Goal: Information Seeking & Learning: Learn about a topic

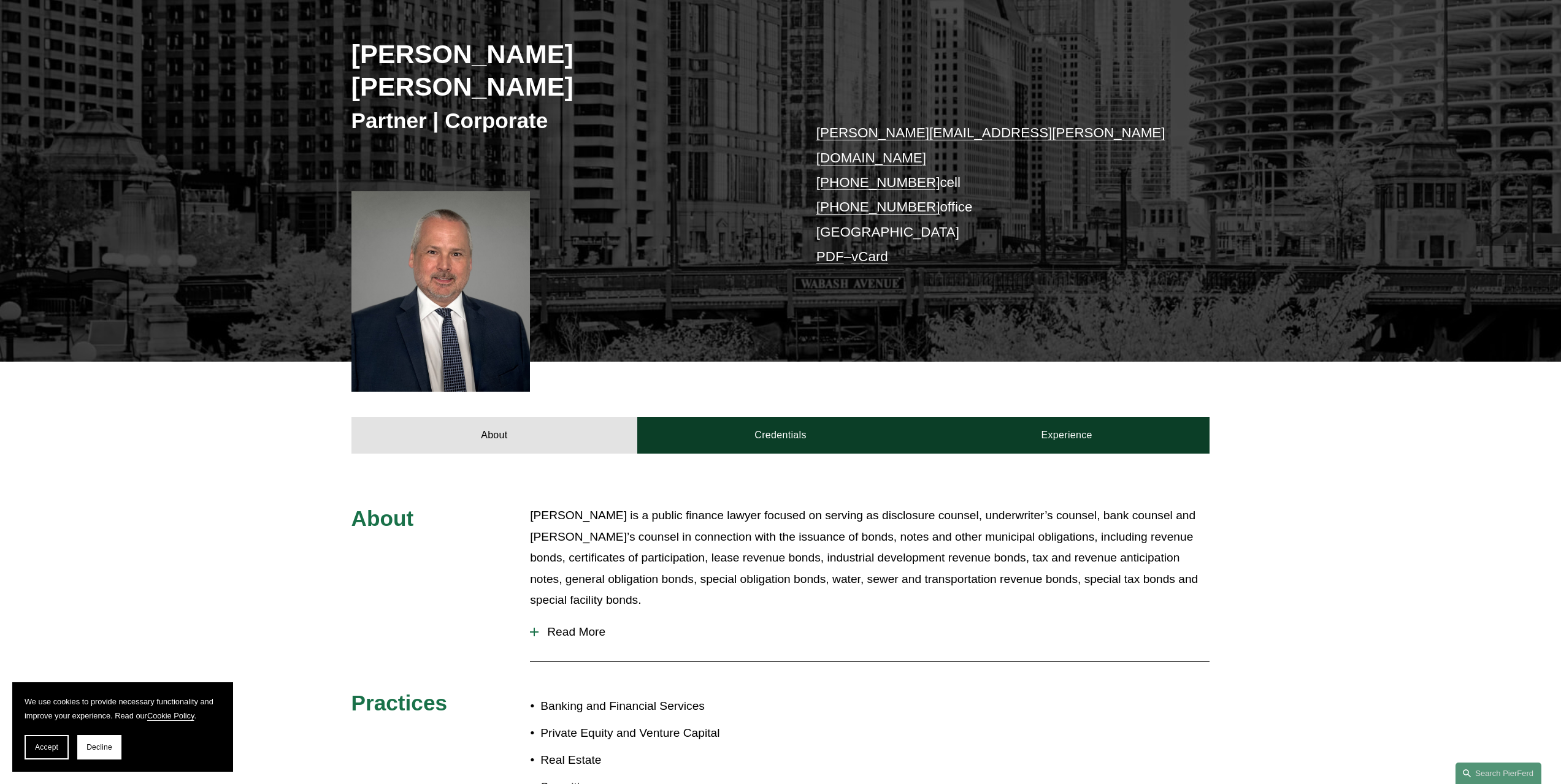
scroll to position [429, 0]
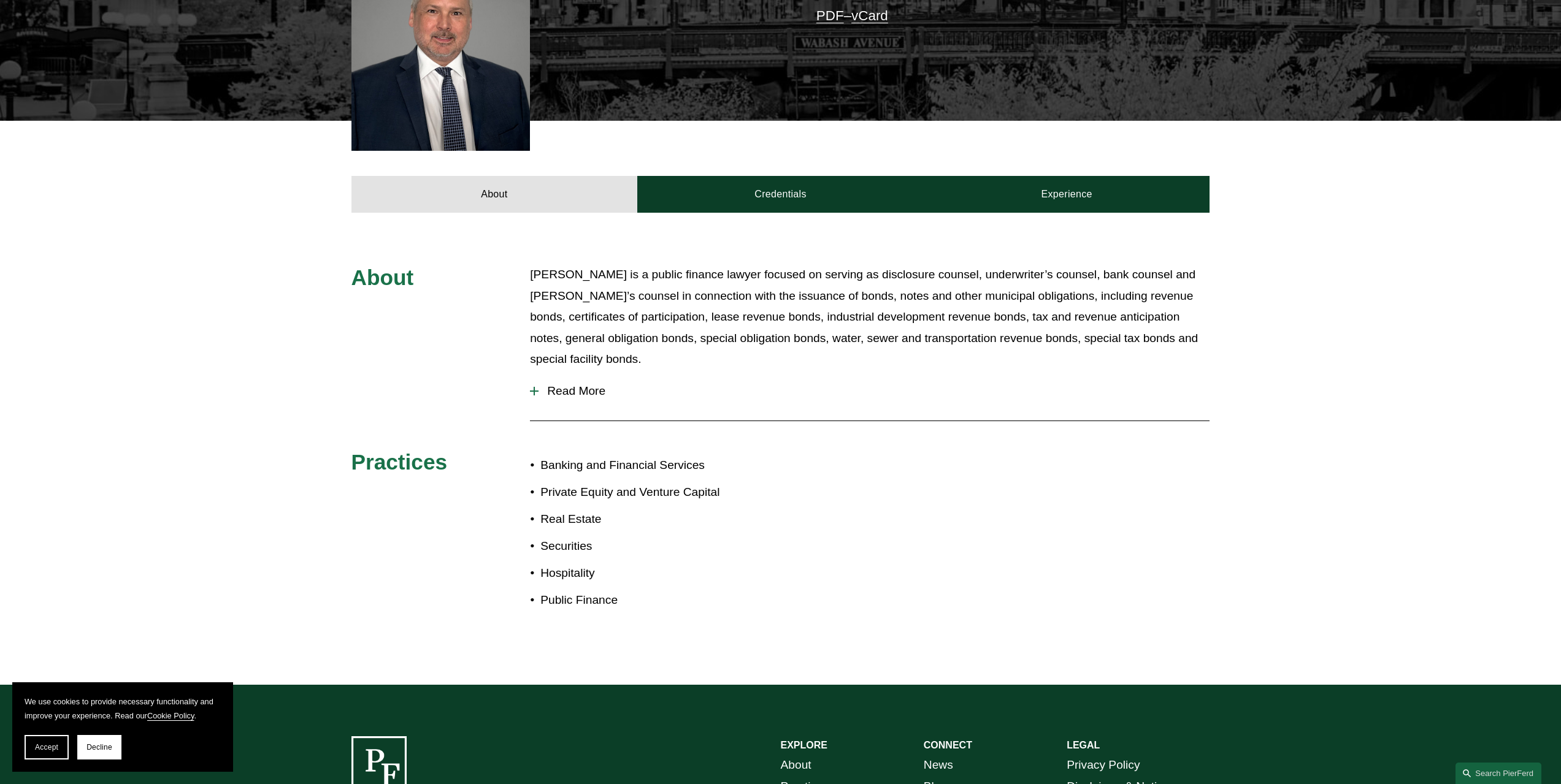
click at [769, 267] on p "[PERSON_NAME] is a public finance lawyer focused on serving as disclosure couns…" at bounding box center [870, 317] width 680 height 106
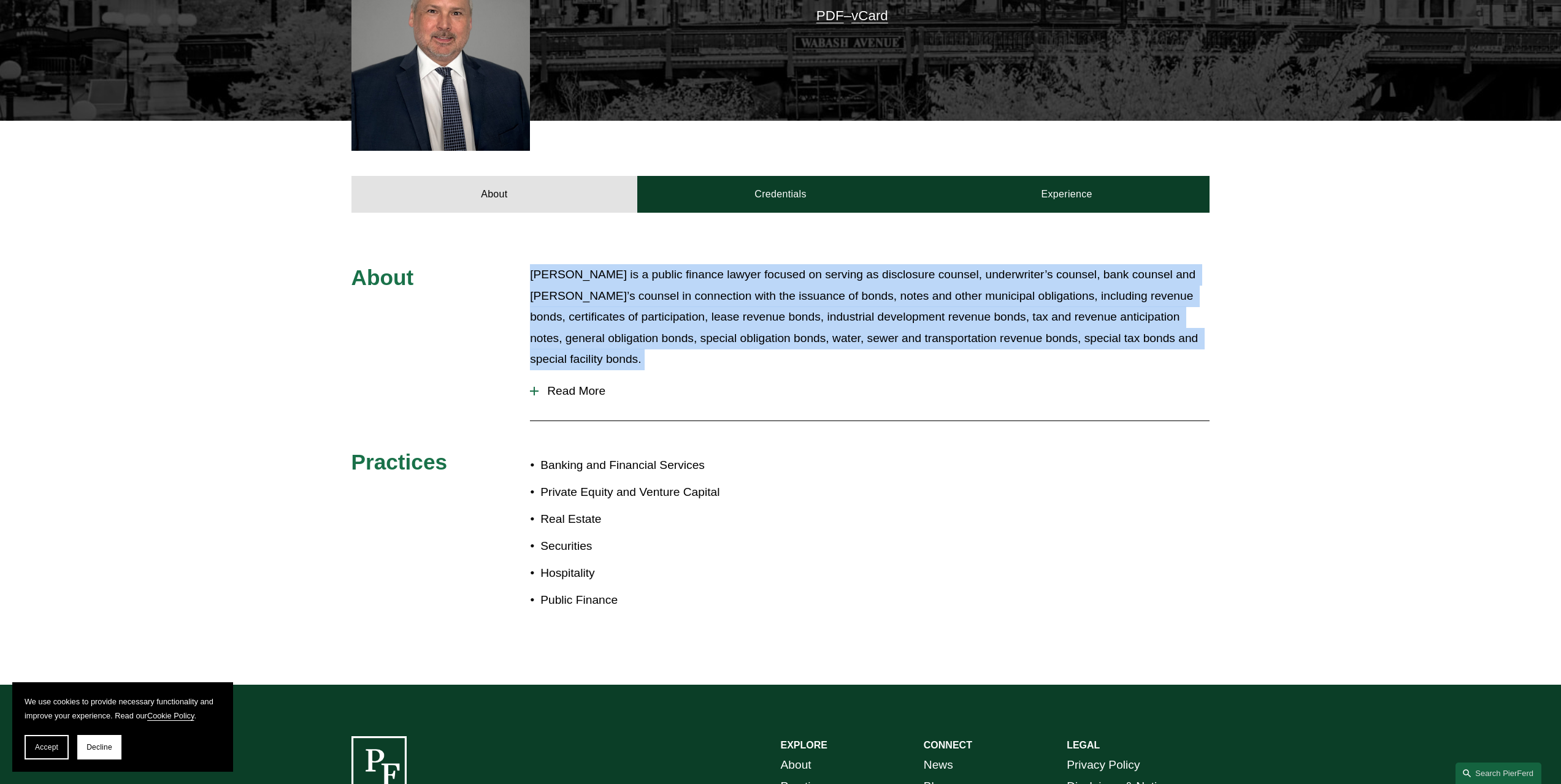
click at [769, 267] on p "[PERSON_NAME] is a public finance lawyer focused on serving as disclosure couns…" at bounding box center [870, 317] width 680 height 106
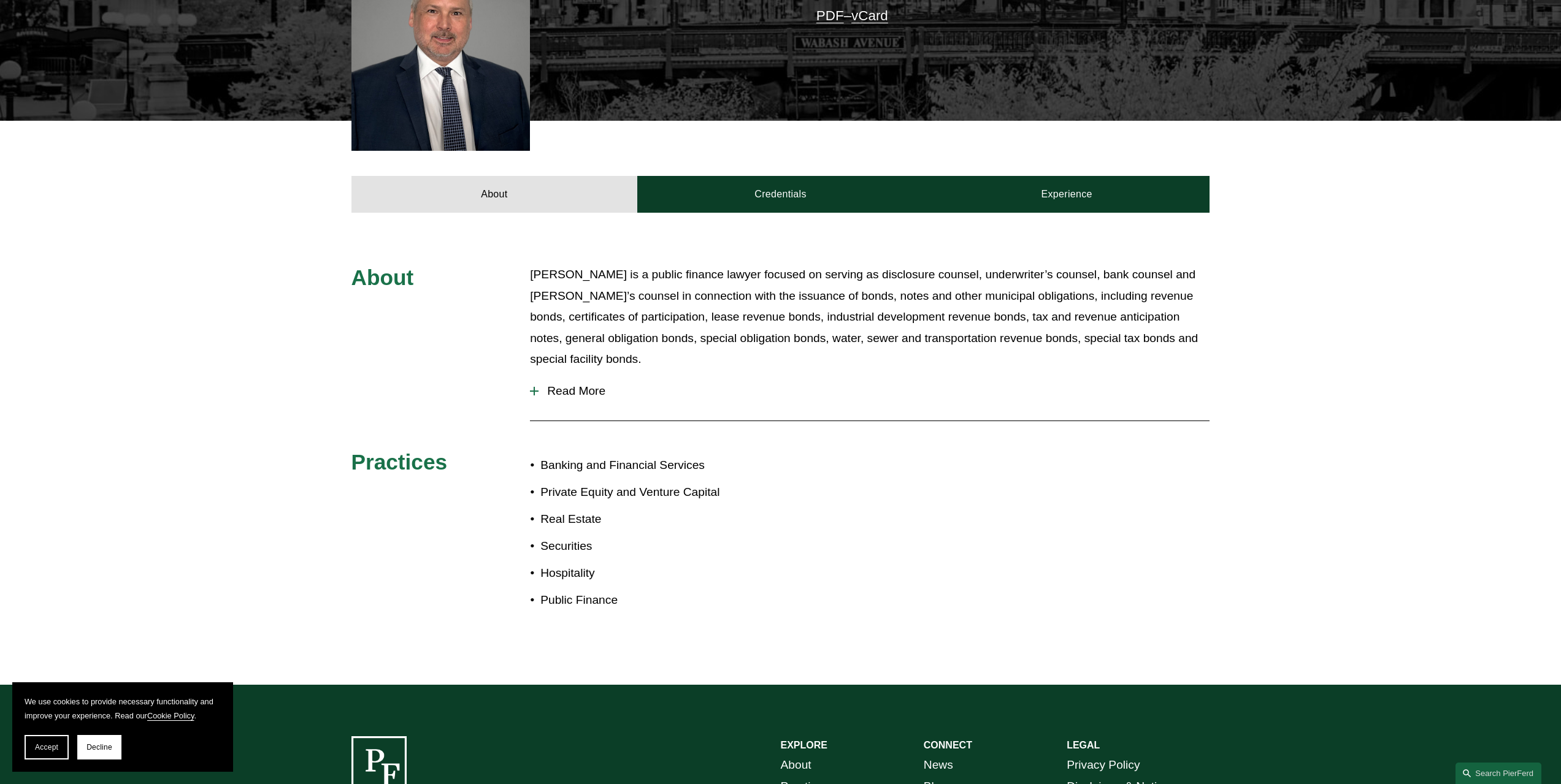
click at [762, 415] on div at bounding box center [870, 421] width 680 height 13
click at [566, 376] on button "Read More" at bounding box center [870, 392] width 680 height 32
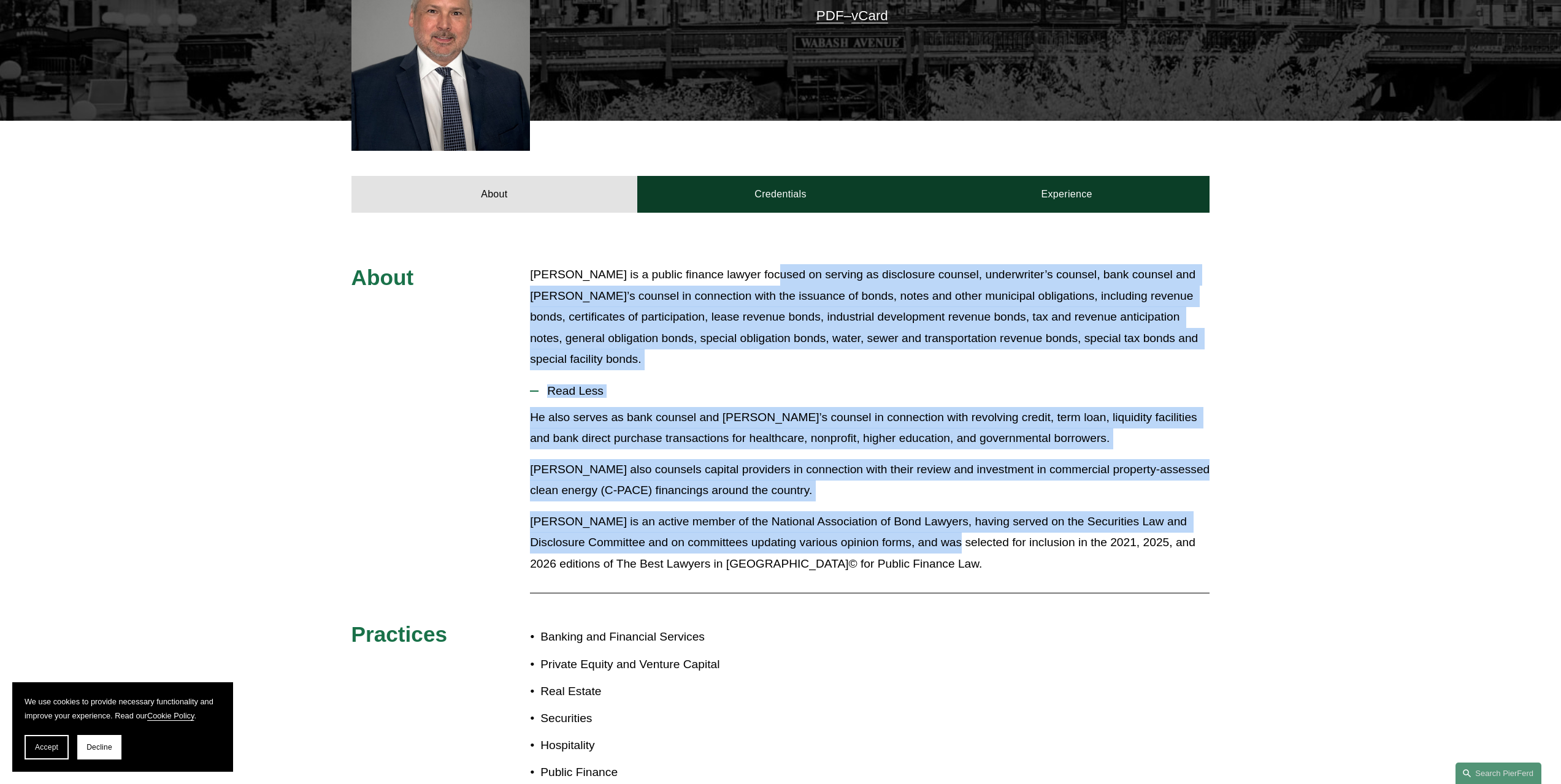
drag, startPoint x: 763, startPoint y: 229, endPoint x: 946, endPoint y: 487, distance: 316.3
click at [946, 487] on div "About [PERSON_NAME] is a public finance lawyer focused on serving as disclosure…" at bounding box center [780, 535] width 1561 height 542
click at [946, 511] on p "[PERSON_NAME] is an active member of the National Association of Bond Lawyers, …" at bounding box center [870, 543] width 680 height 64
drag, startPoint x: 916, startPoint y: 505, endPoint x: 731, endPoint y: 226, distance: 334.8
click at [731, 264] on div "About [PERSON_NAME] is a public finance lawyer focused on serving as disclosure…" at bounding box center [780, 535] width 1561 height 542
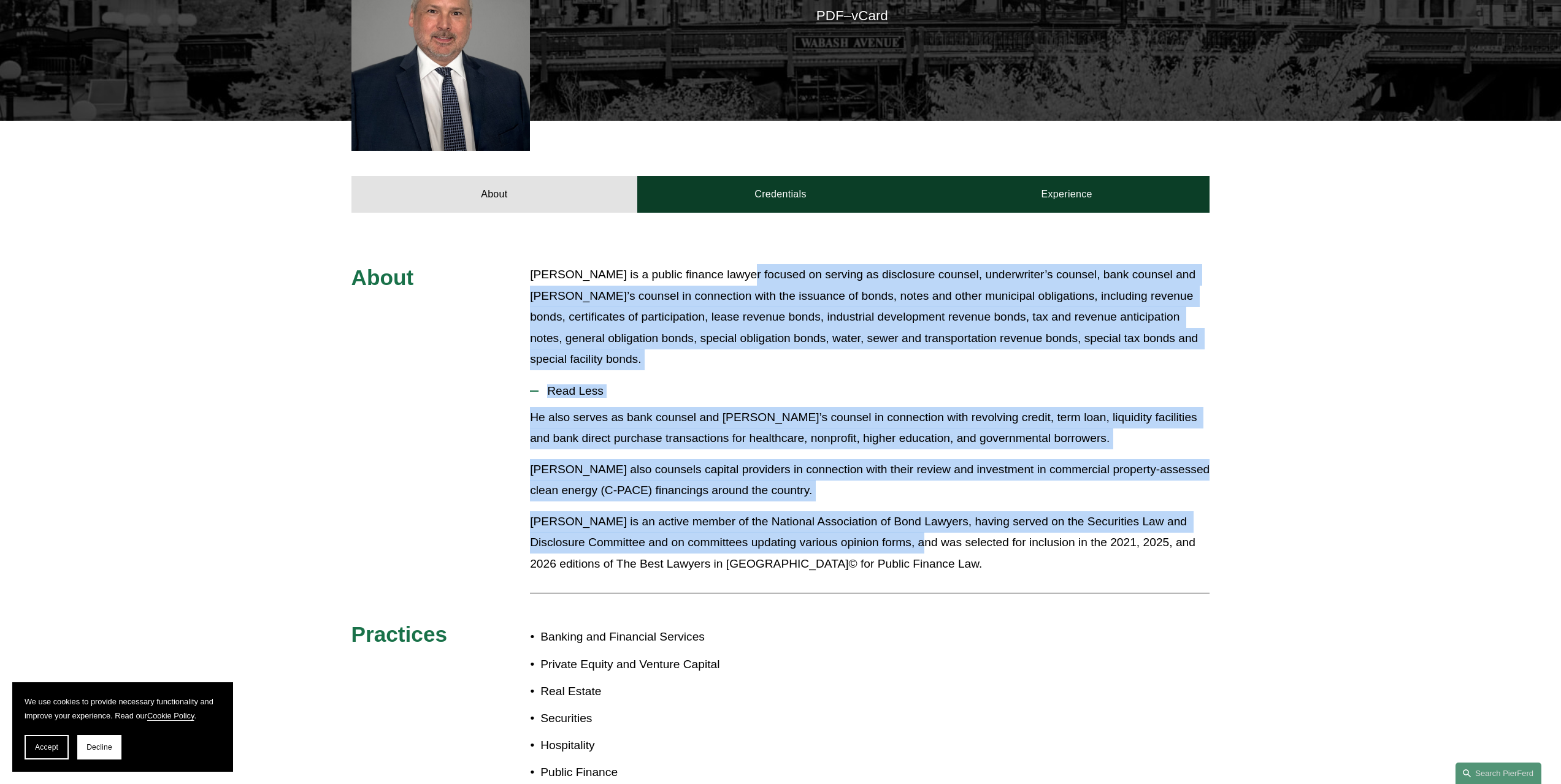
click at [793, 459] on p "[PERSON_NAME] also counsels capital providers in connection with their review a…" at bounding box center [870, 480] width 680 height 42
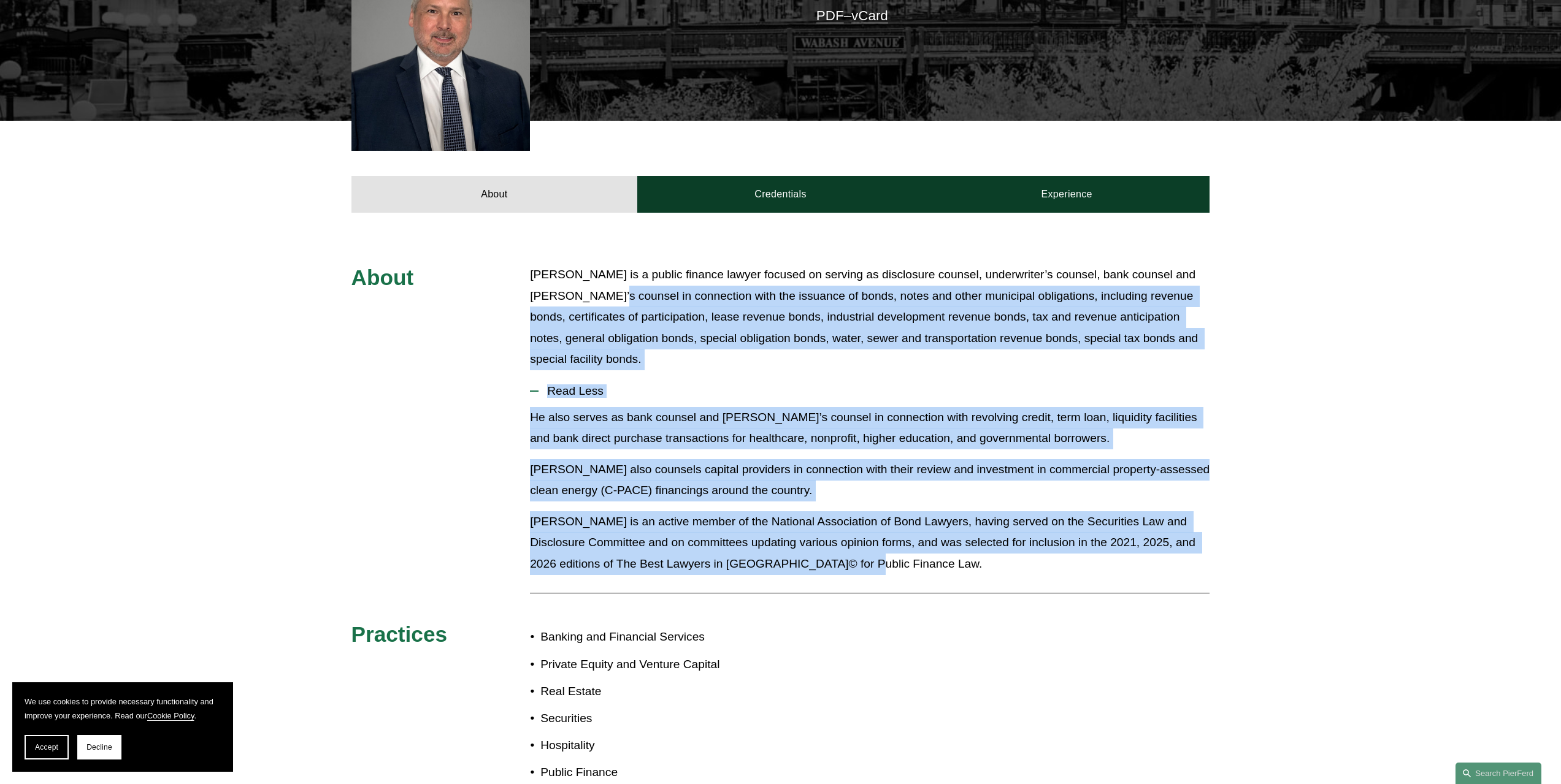
drag, startPoint x: 853, startPoint y: 400, endPoint x: 946, endPoint y: 535, distance: 163.9
click at [946, 535] on div "About [PERSON_NAME] is a public finance lawyer focused on serving as disclosure…" at bounding box center [780, 535] width 1561 height 542
click at [831, 459] on p "[PERSON_NAME] also counsels capital providers in connection with their review a…" at bounding box center [870, 480] width 680 height 42
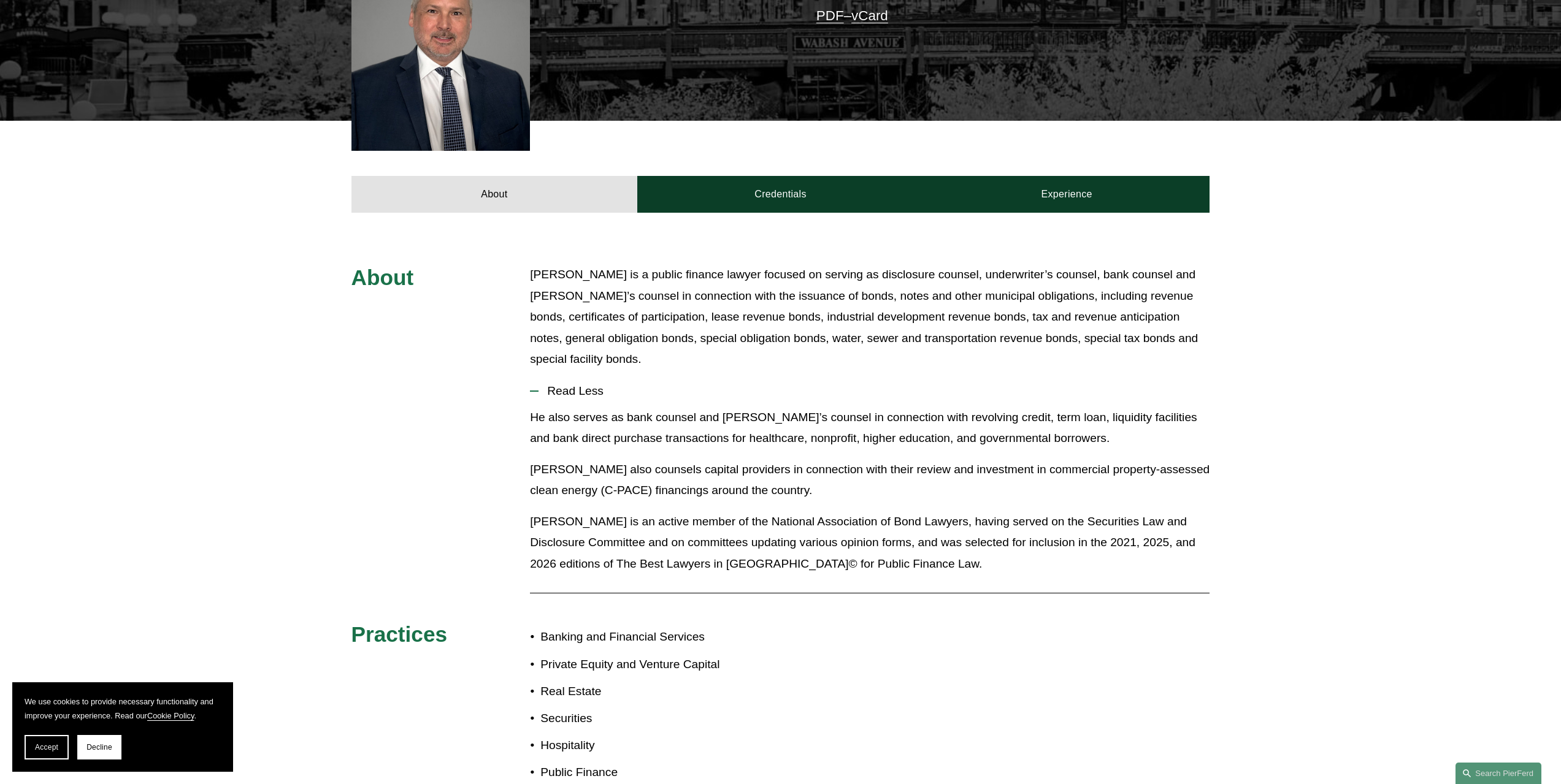
click at [831, 459] on p "[PERSON_NAME] also counsels capital providers in connection with their review a…" at bounding box center [870, 480] width 680 height 42
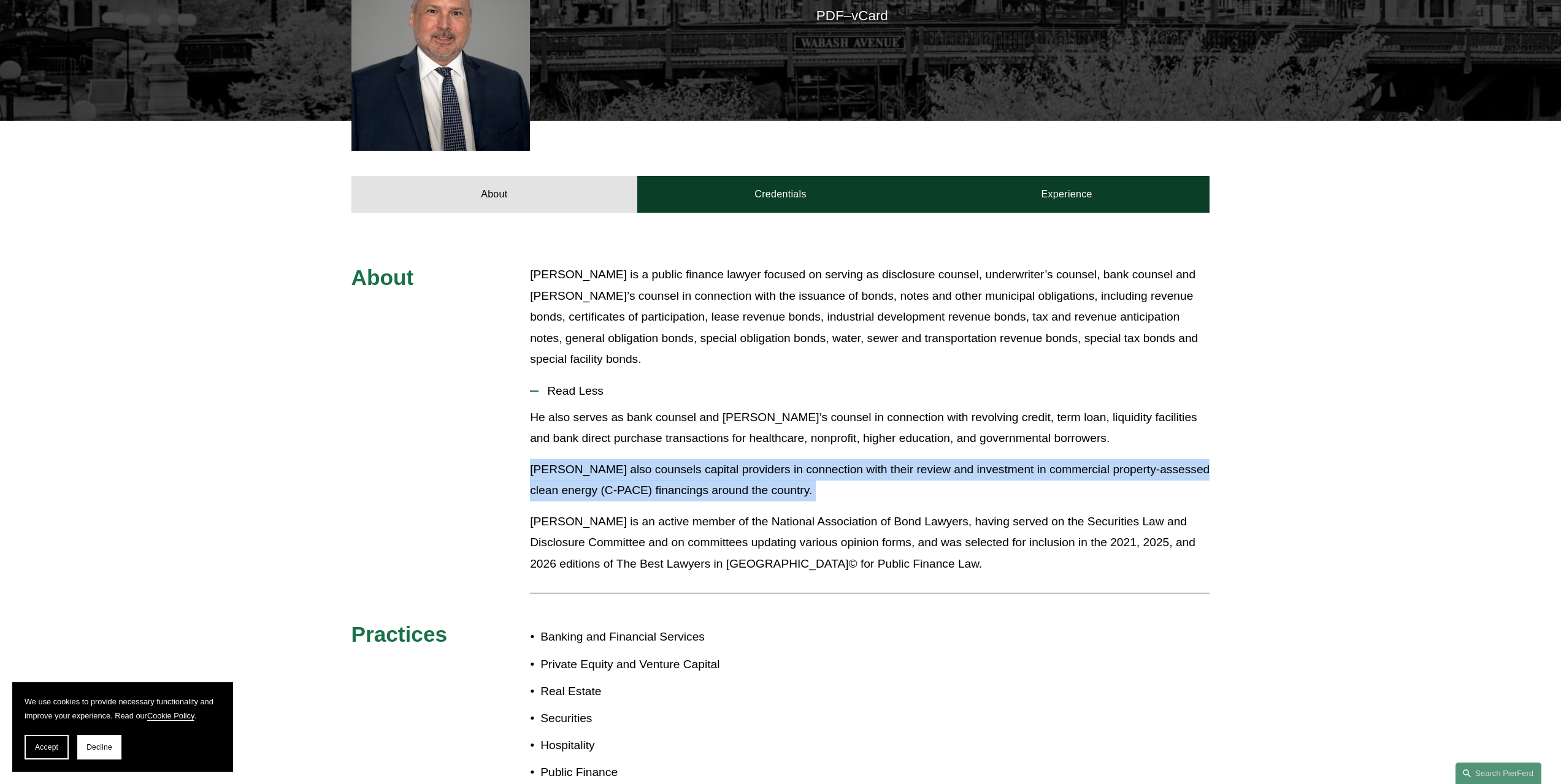
click at [831, 459] on p "[PERSON_NAME] also counsels capital providers in connection with their review a…" at bounding box center [870, 480] width 680 height 42
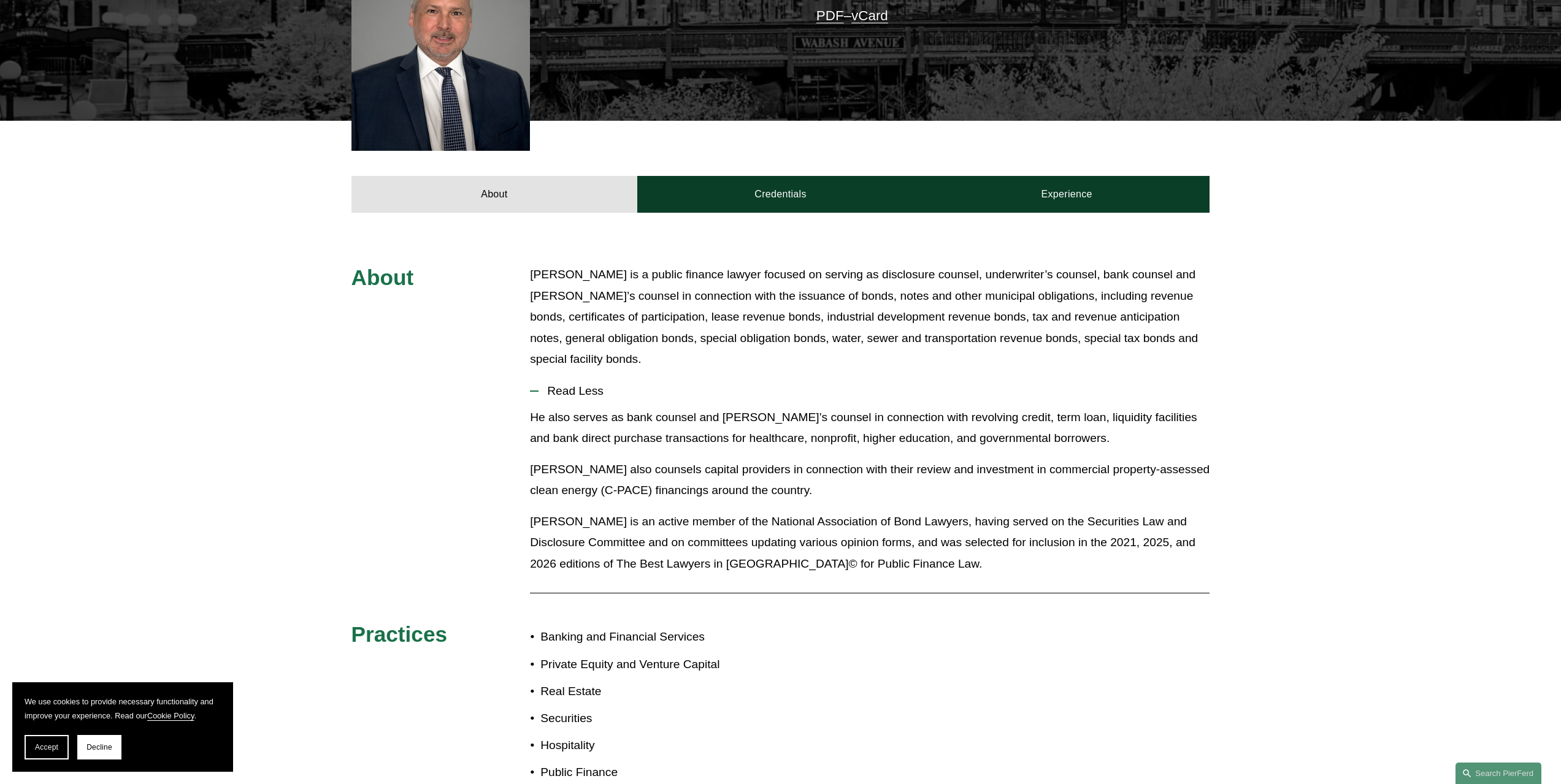
click at [913, 407] on p "He also serves as bank counsel and [PERSON_NAME]’s counsel in connection with r…" at bounding box center [870, 428] width 680 height 42
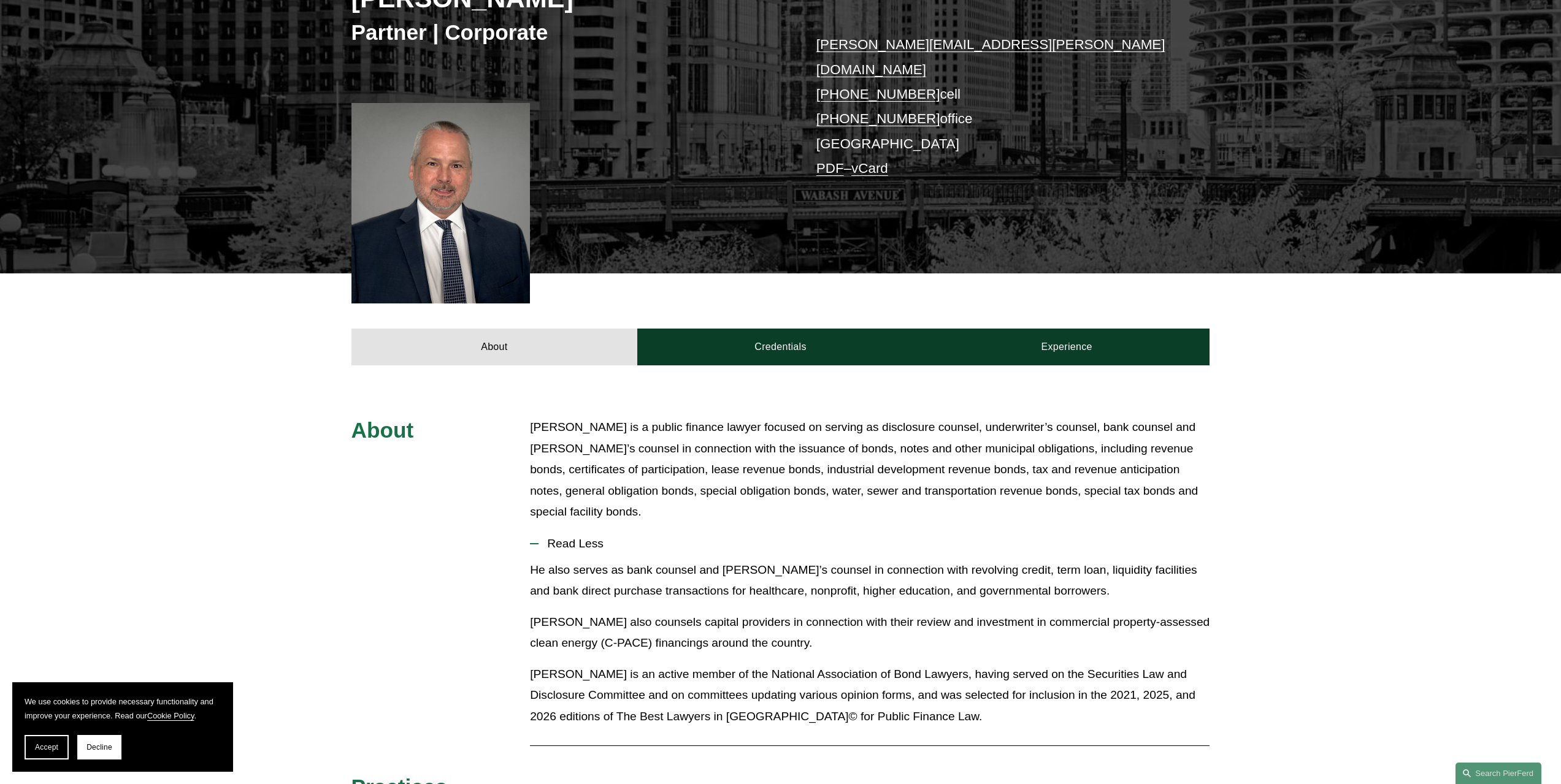
scroll to position [123, 0]
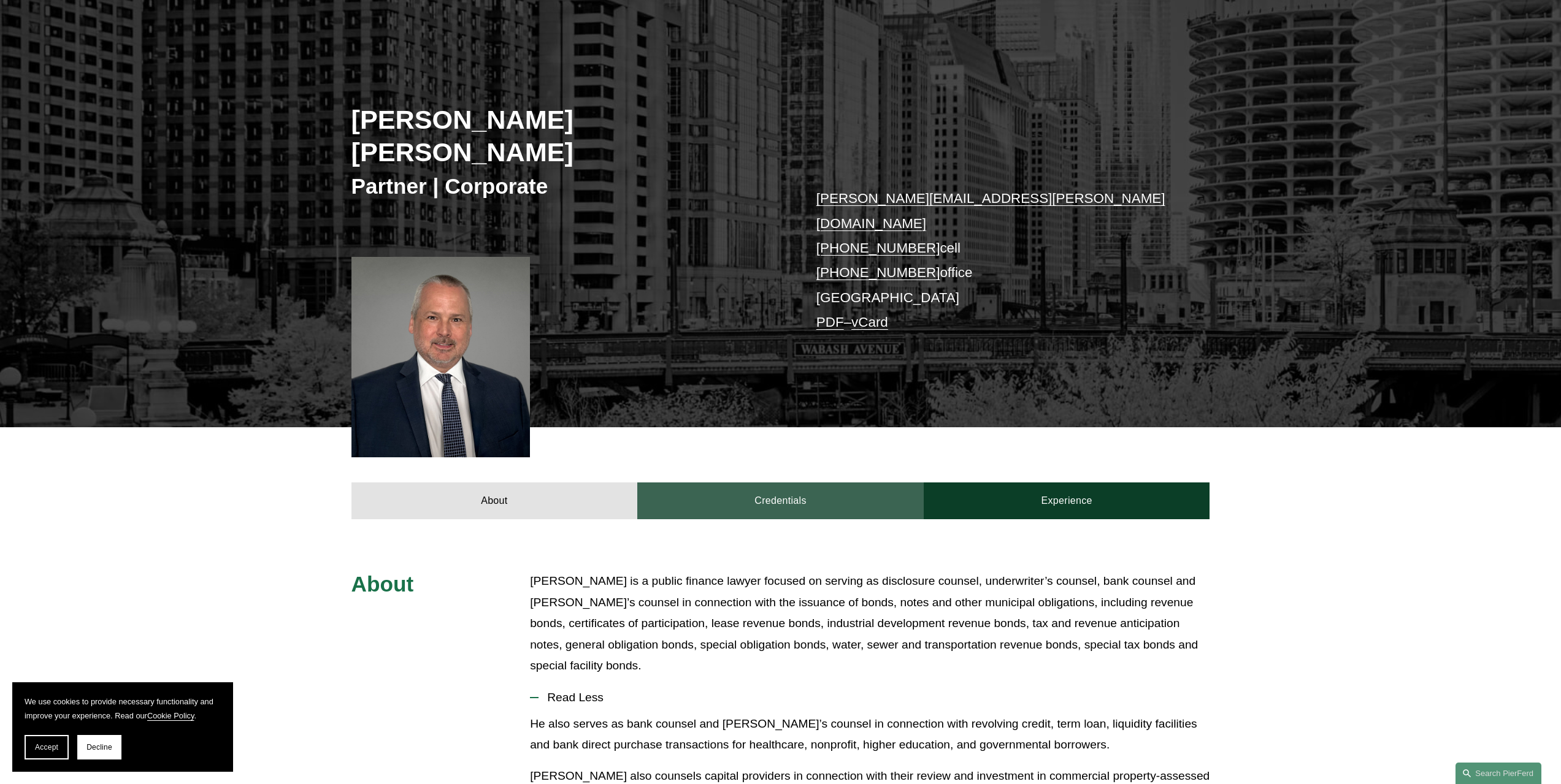
click at [780, 483] on link "Credentials" at bounding box center [780, 501] width 287 height 37
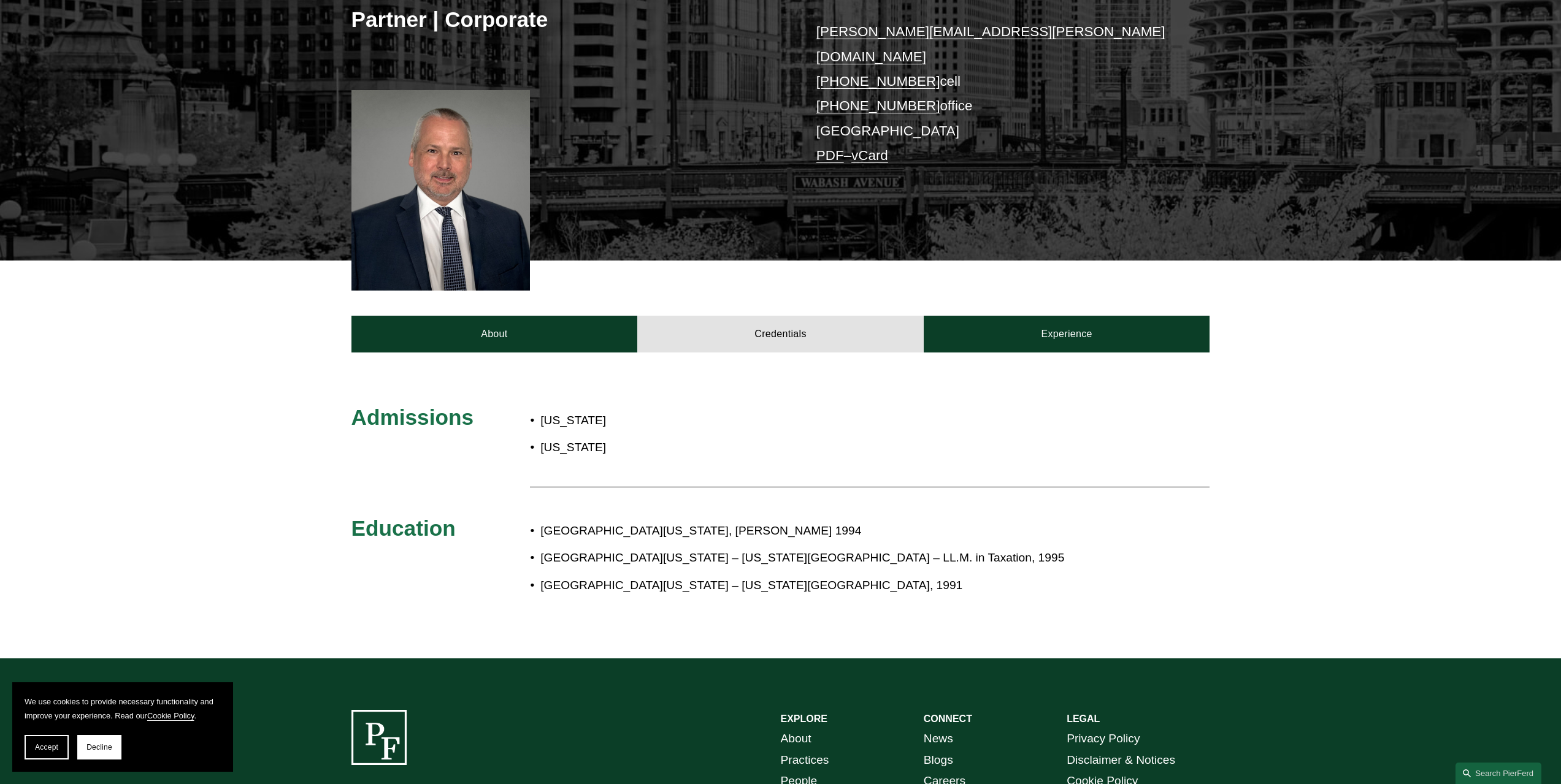
scroll to position [307, 0]
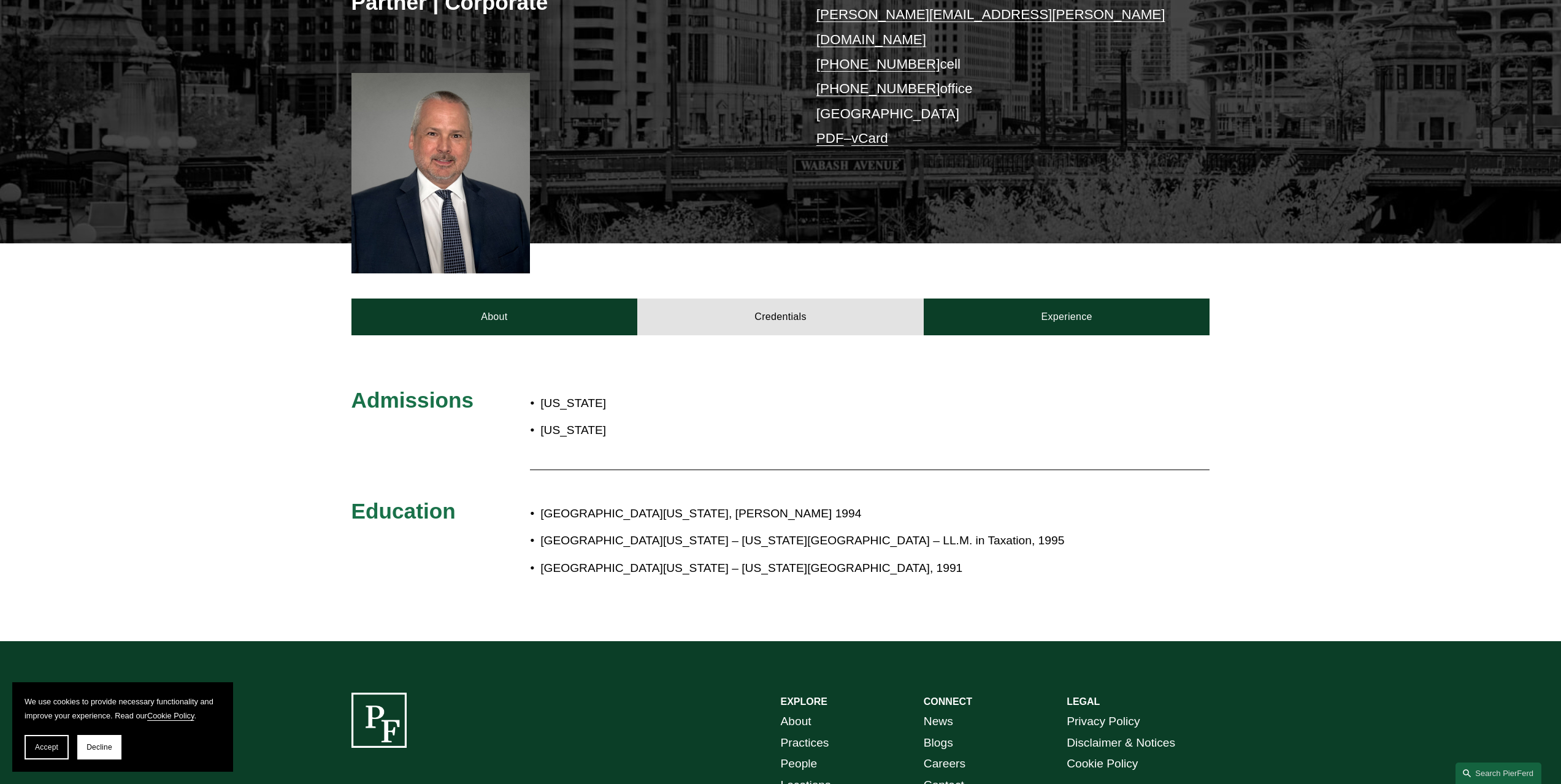
click at [1030, 336] on div "Admissions [US_STATE] [US_STATE] Education [GEOGRAPHIC_DATA][US_STATE], [PERSON…" at bounding box center [780, 488] width 1561 height 306
click at [1031, 298] on link "Experience" at bounding box center [1067, 317] width 287 height 37
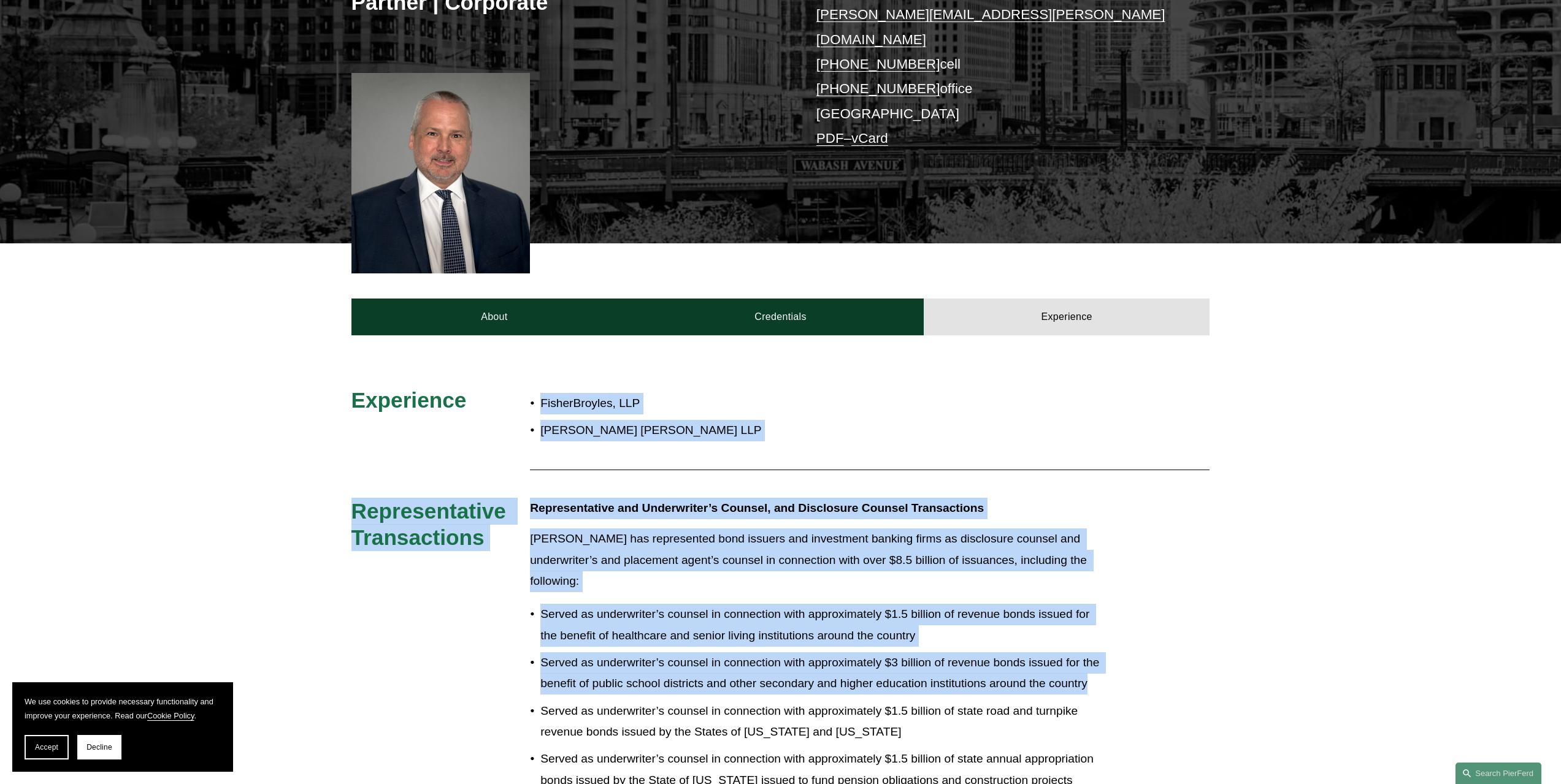
drag, startPoint x: 616, startPoint y: 390, endPoint x: 1098, endPoint y: 607, distance: 528.6
click at [742, 604] on p "Served as underwriter’s counsel in connection with approximately $1.5 billion o…" at bounding box center [822, 625] width 562 height 42
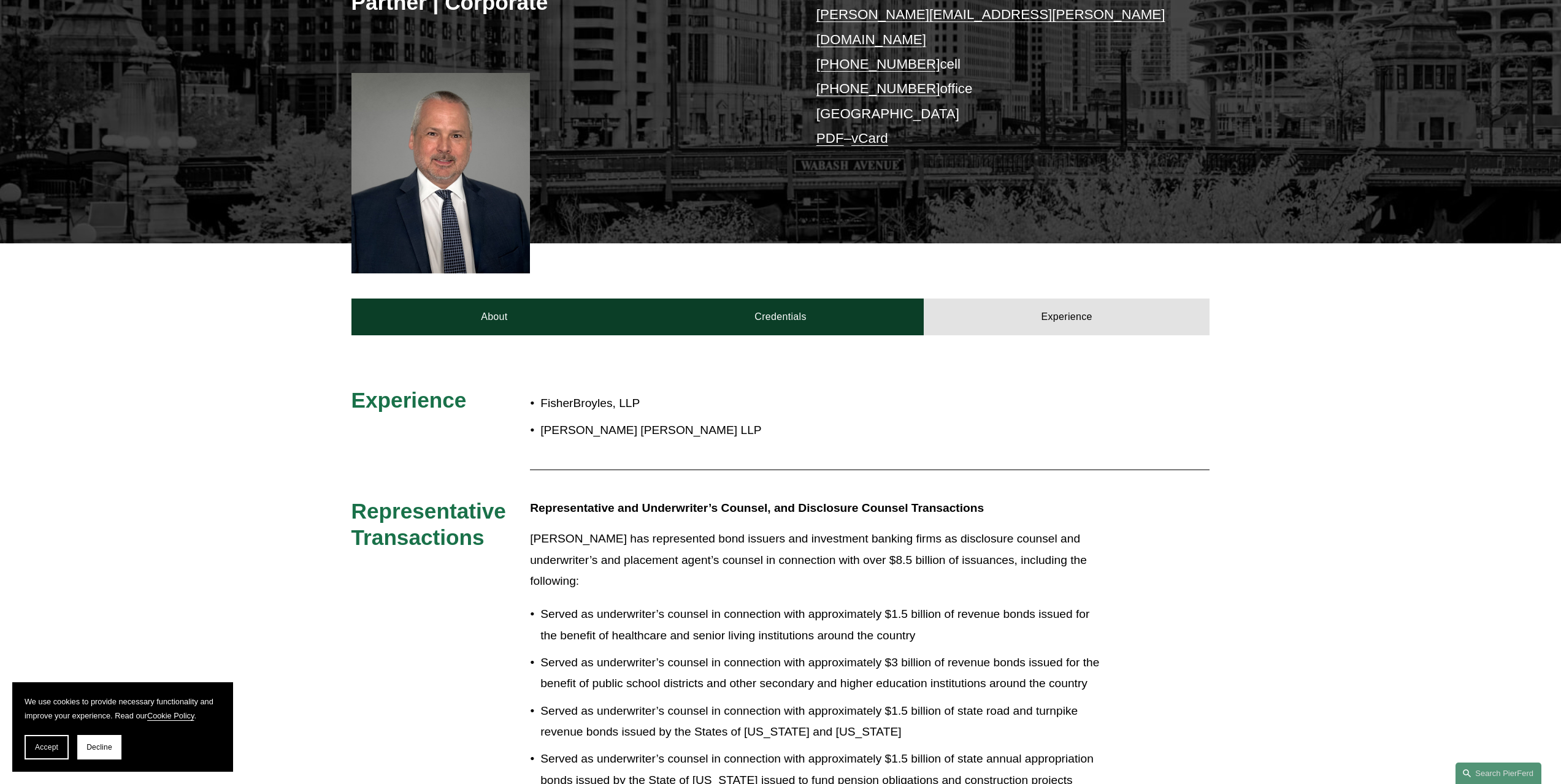
click at [847, 701] on p "Served as underwriter’s counsel in connection with approximately $1.5 billion o…" at bounding box center [822, 722] width 562 height 42
